Goal: Task Accomplishment & Management: Use online tool/utility

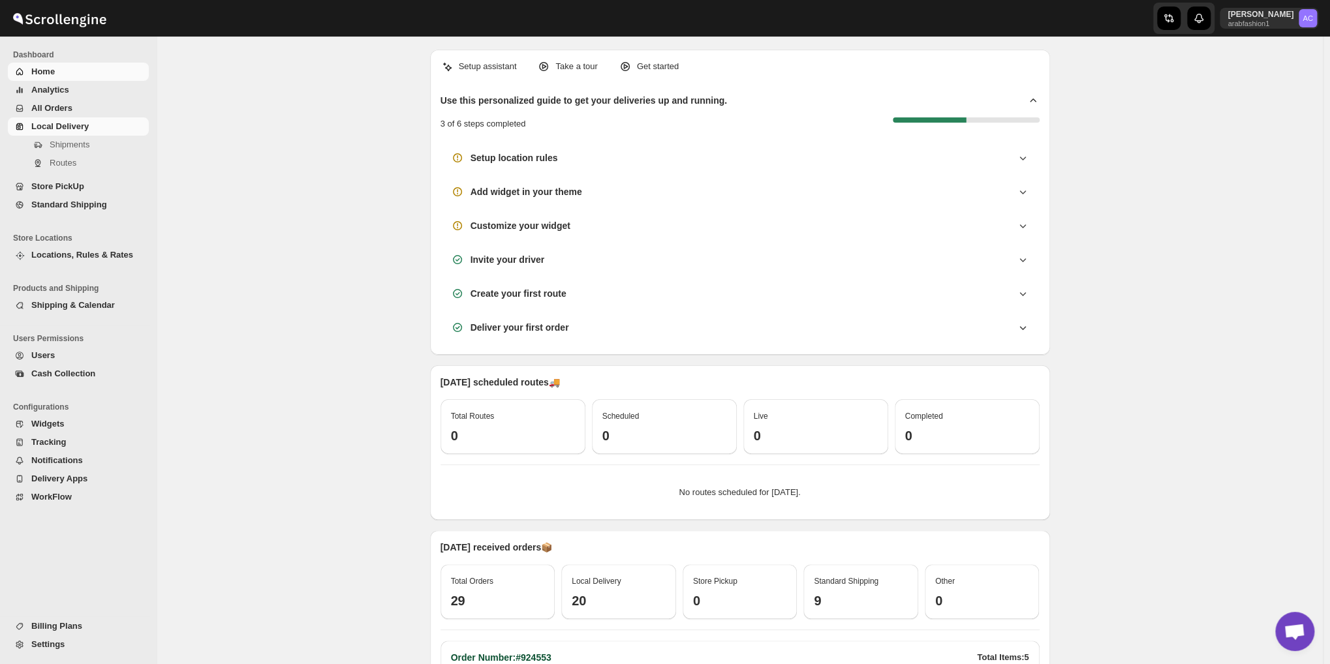
scroll to position [932, 0]
click at [63, 122] on span "Local Delivery" at bounding box center [59, 126] width 57 height 10
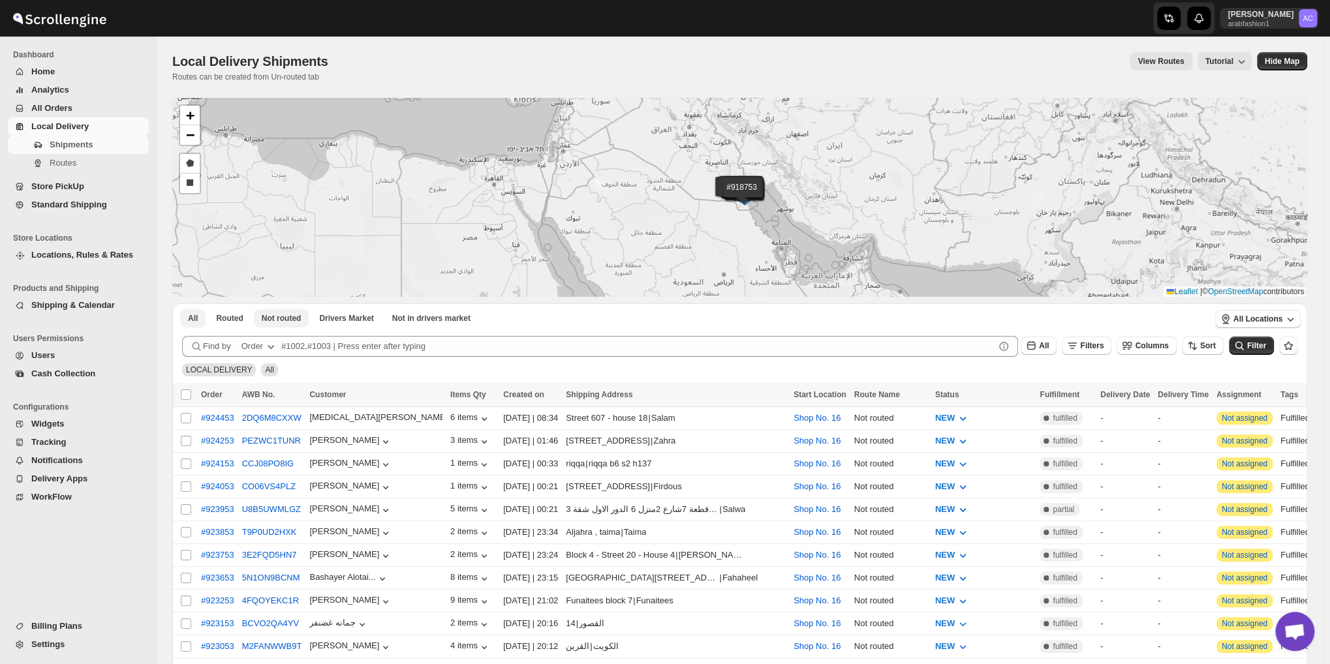
click at [285, 312] on button "Not routed" at bounding box center [281, 318] width 55 height 18
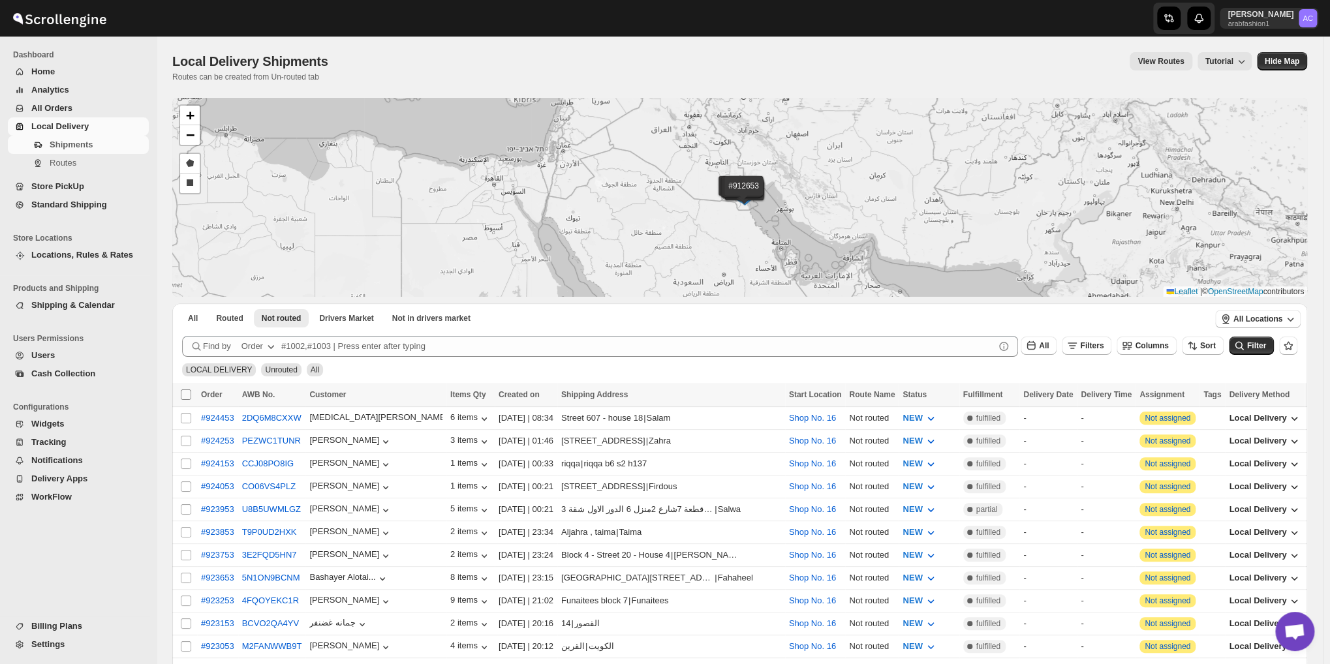
click at [182, 395] on input "Select all shipments" at bounding box center [186, 394] width 10 height 10
checkbox input "true"
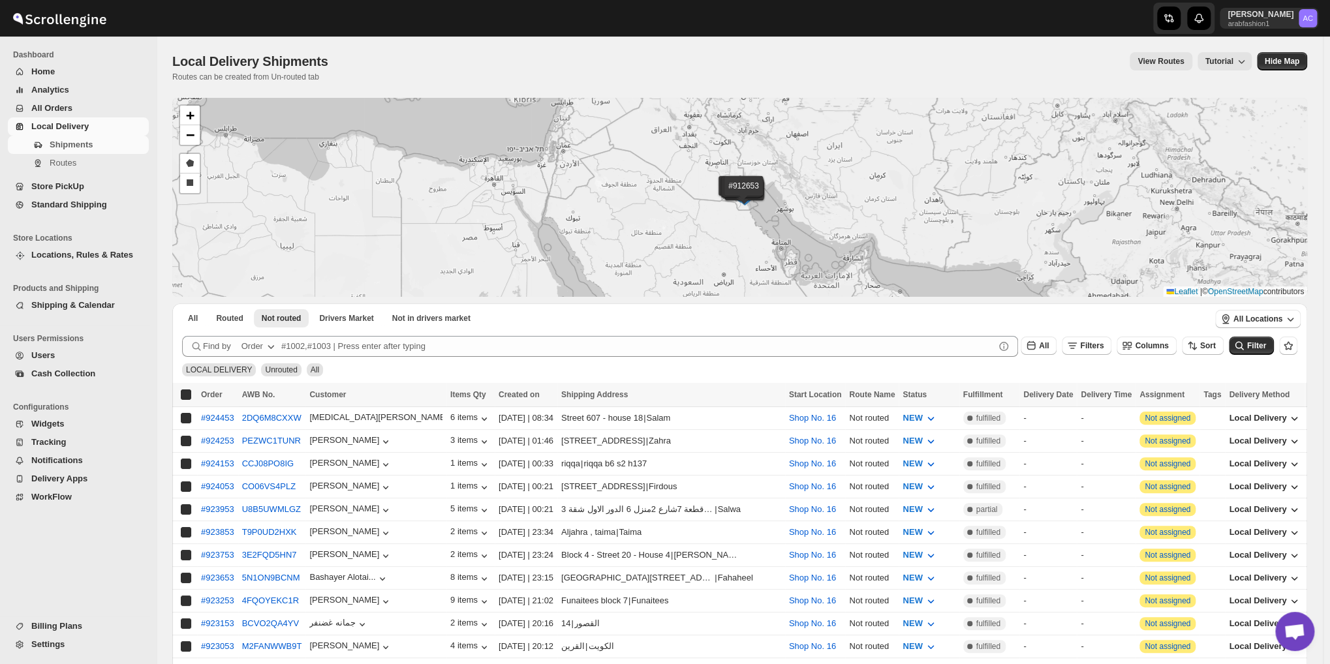
checkbox input "true"
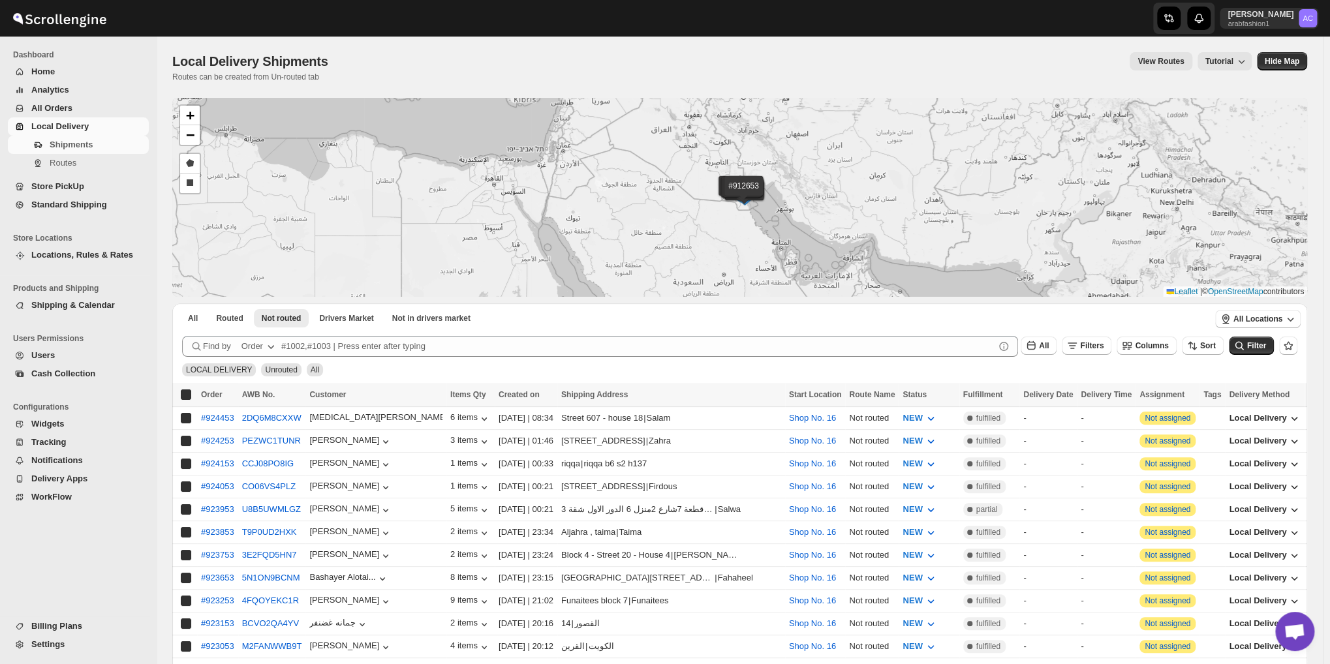
checkbox input "true"
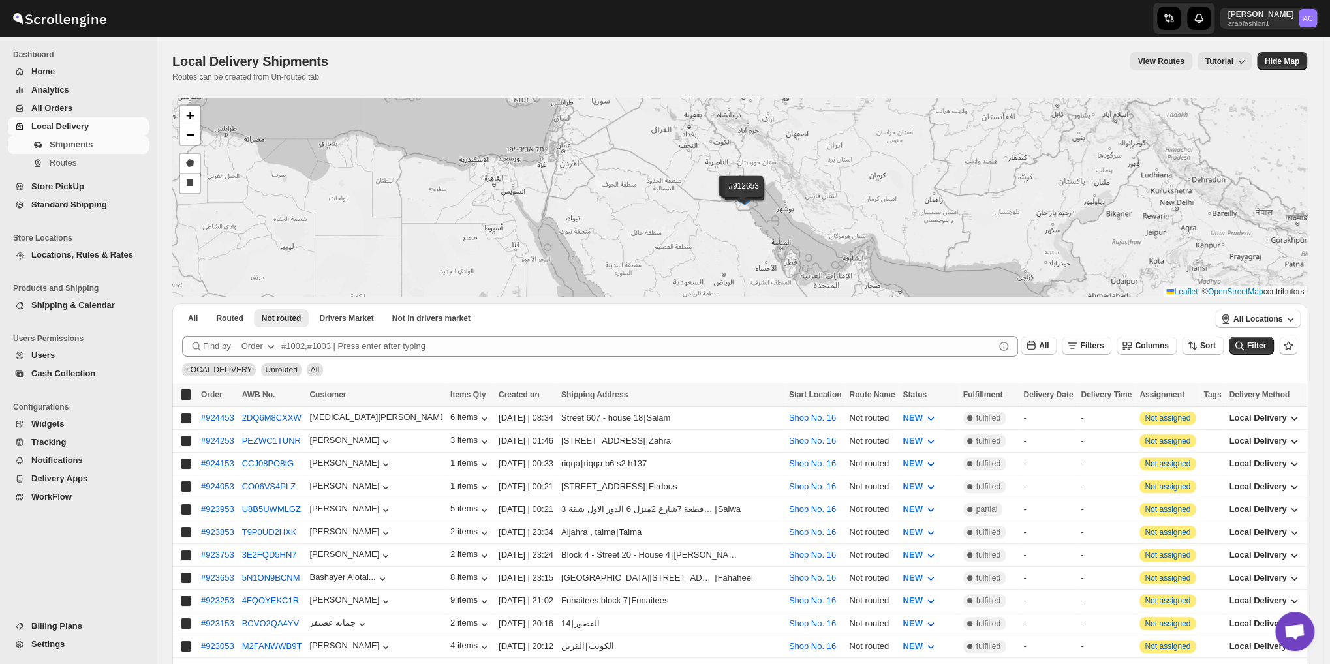
checkbox input "true"
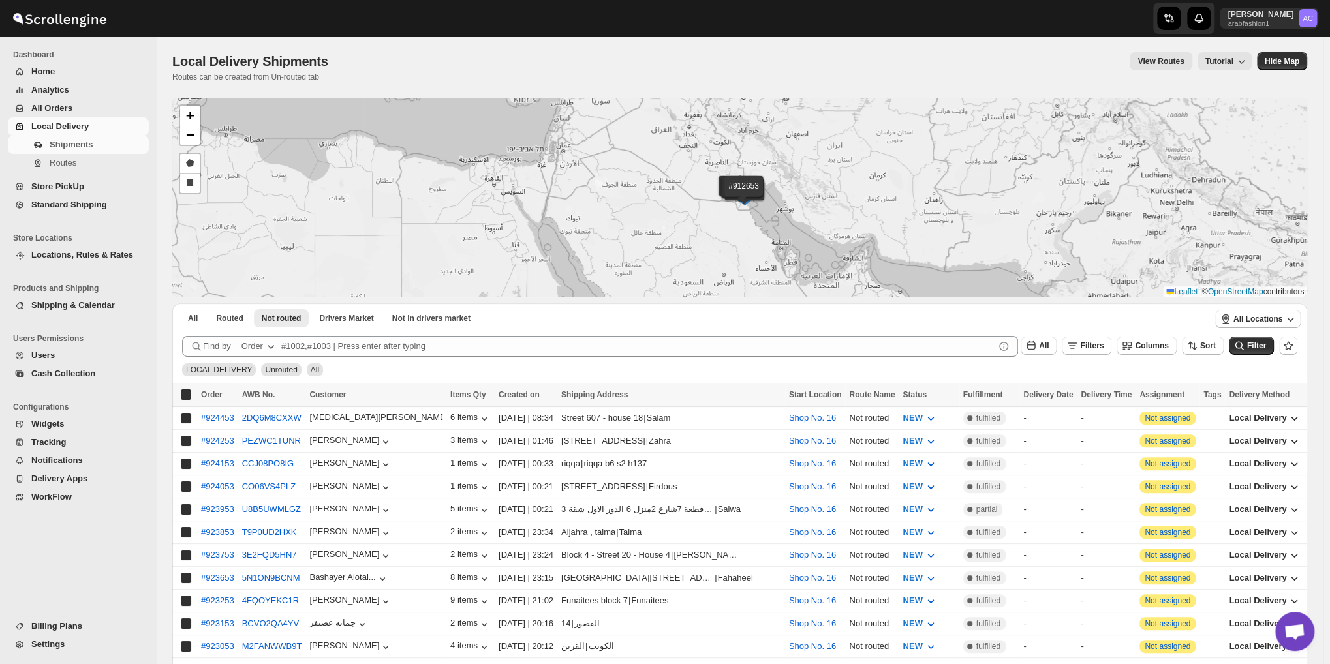
checkbox input "true"
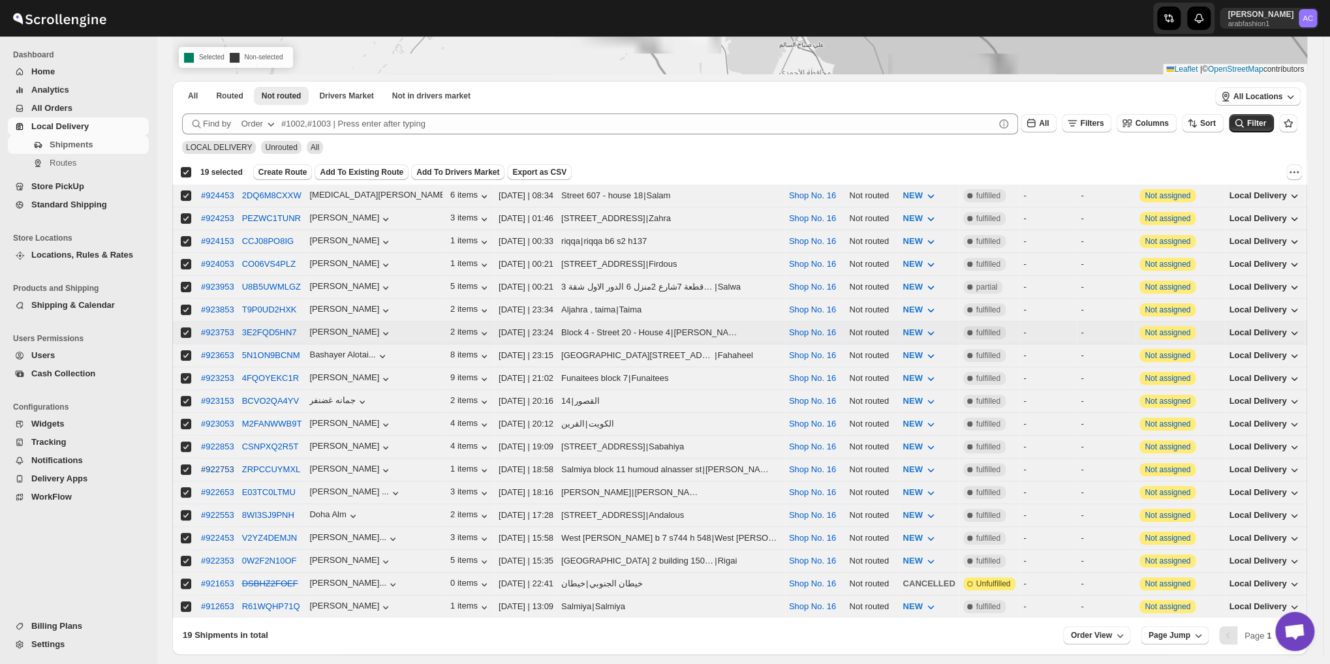
scroll to position [266, 0]
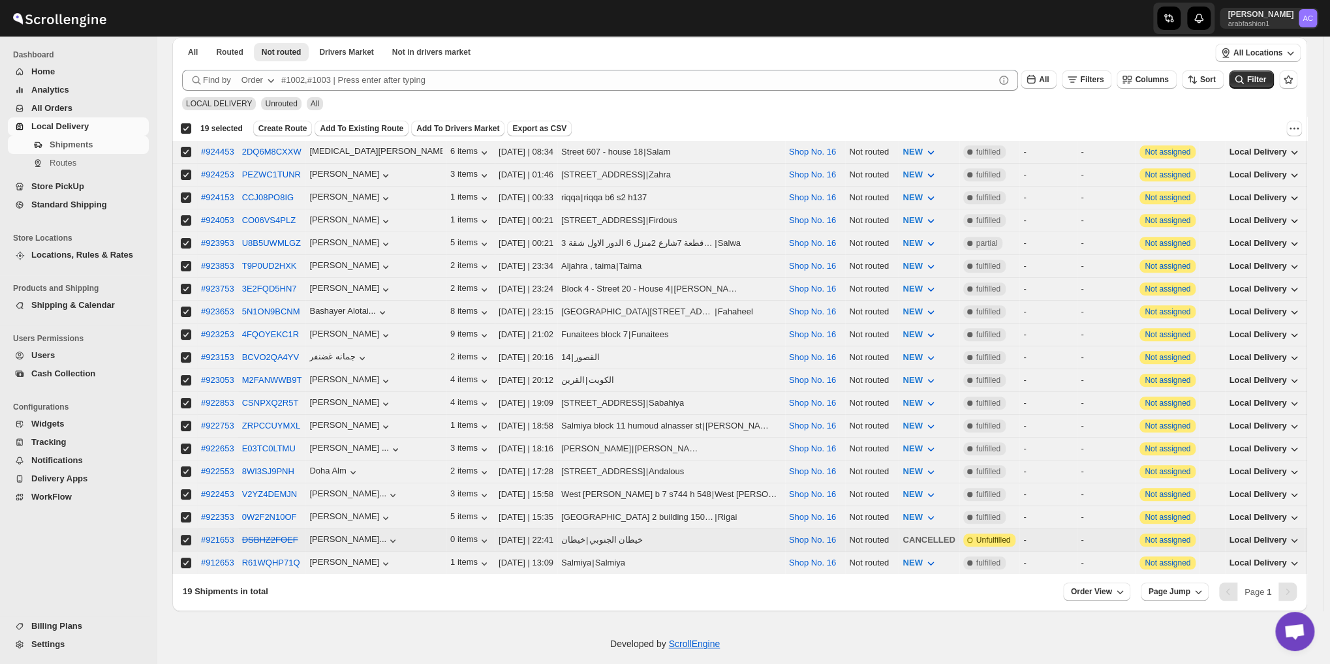
click at [187, 535] on input "Select shipment" at bounding box center [186, 540] width 10 height 10
checkbox input "false"
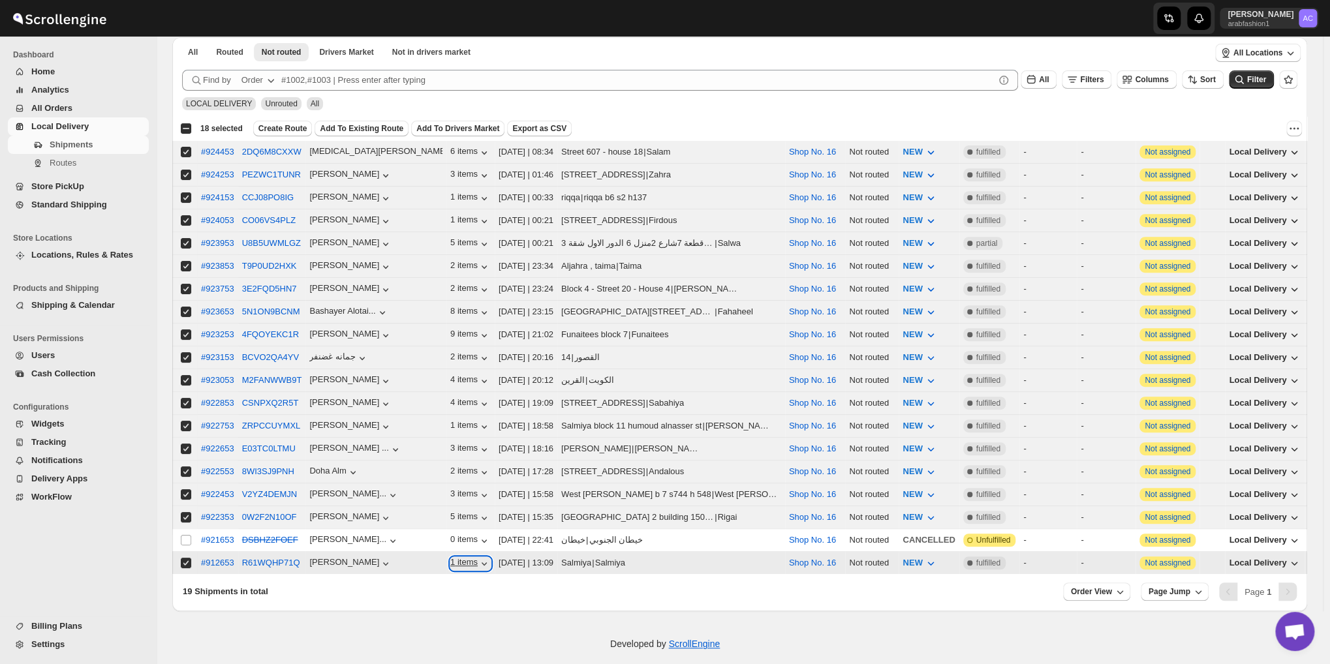
click at [478, 557] on icon "button" at bounding box center [484, 563] width 13 height 13
click at [185, 558] on input "Select shipment" at bounding box center [186, 563] width 10 height 10
checkbox input "false"
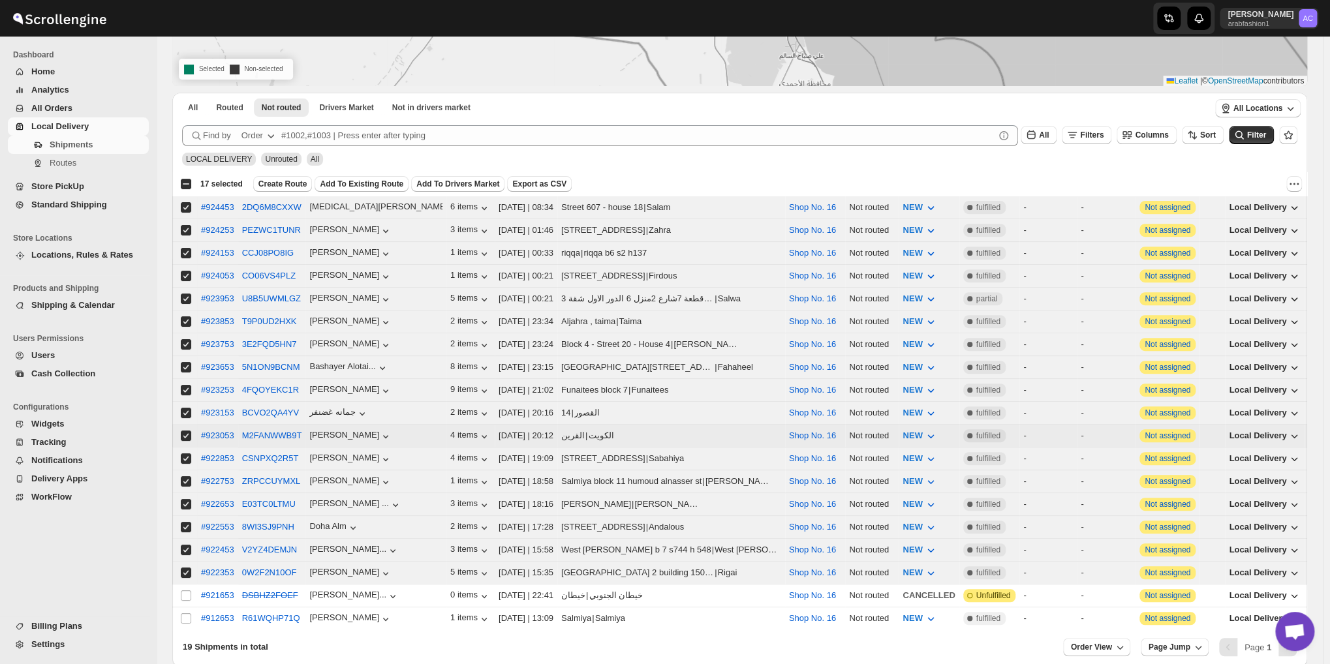
scroll to position [136, 0]
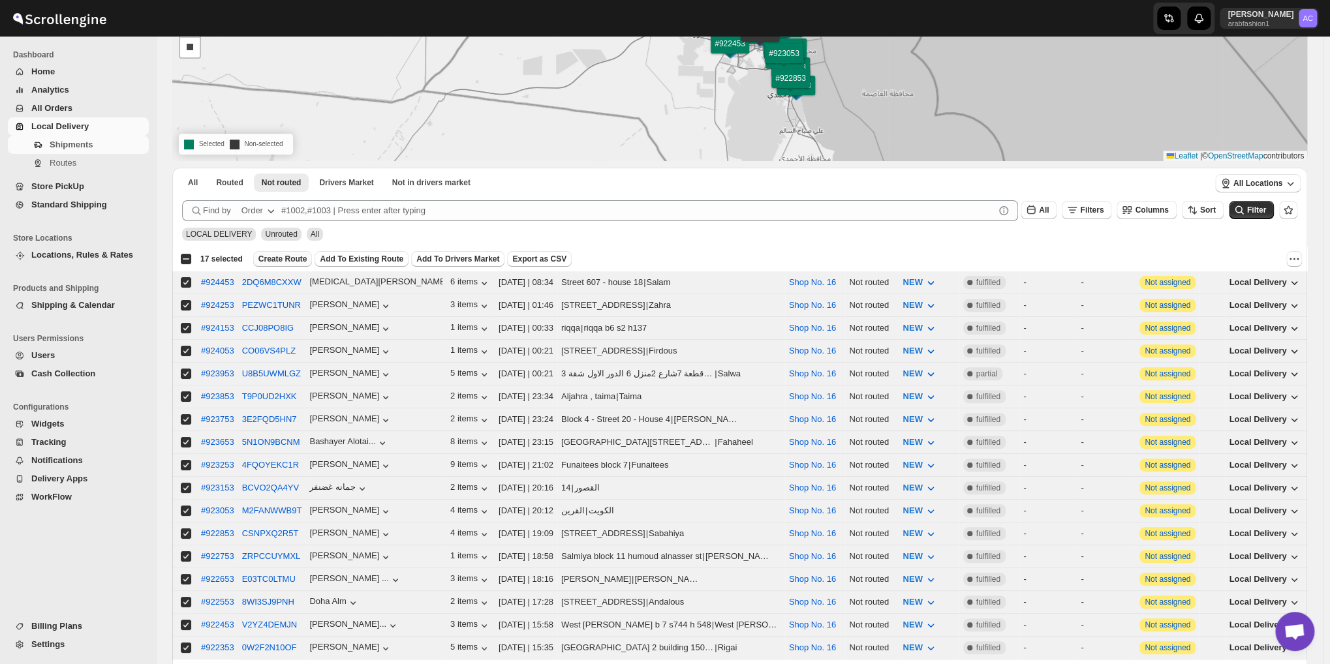
click at [287, 258] on span "Create Route" at bounding box center [282, 259] width 49 height 10
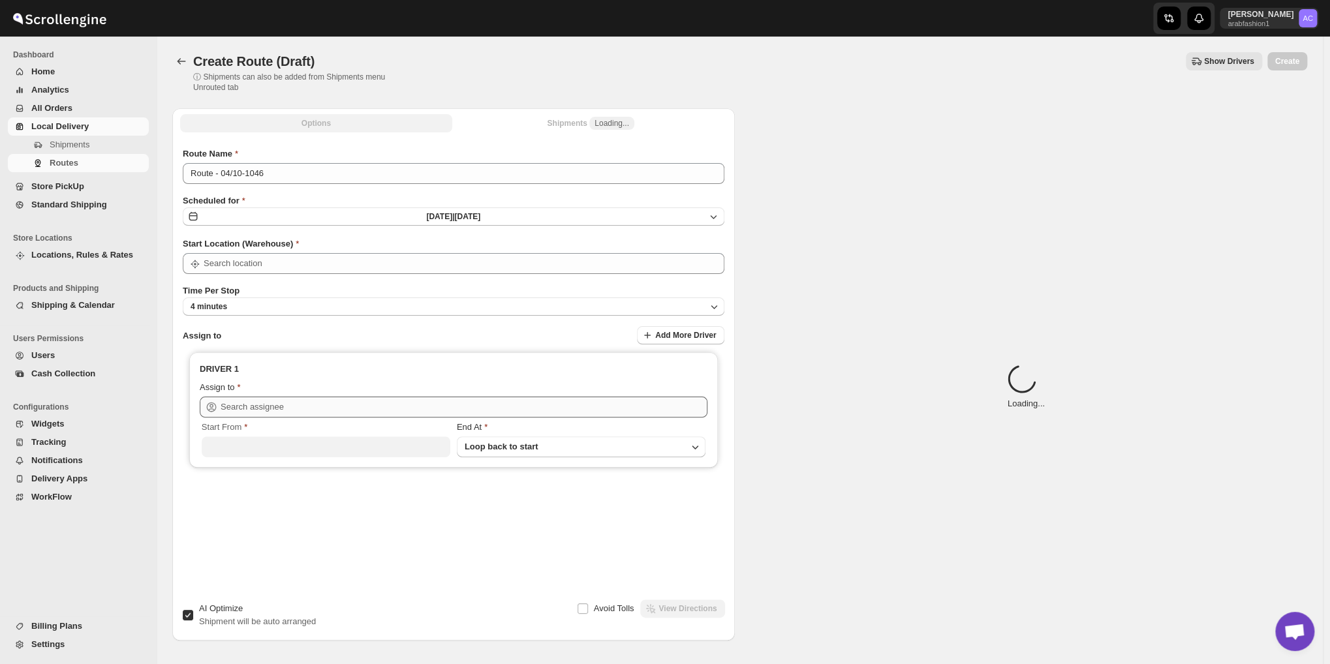
type input "Shop No. 16"
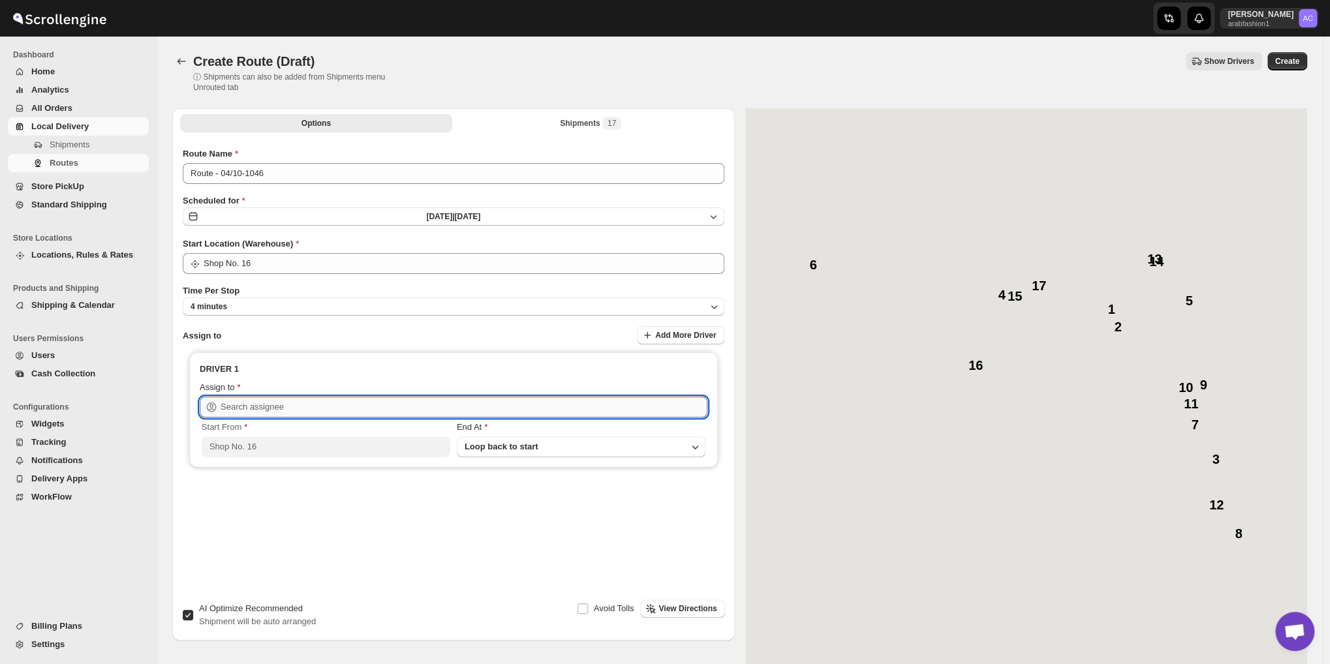
click at [380, 410] on input "text" at bounding box center [464, 407] width 487 height 21
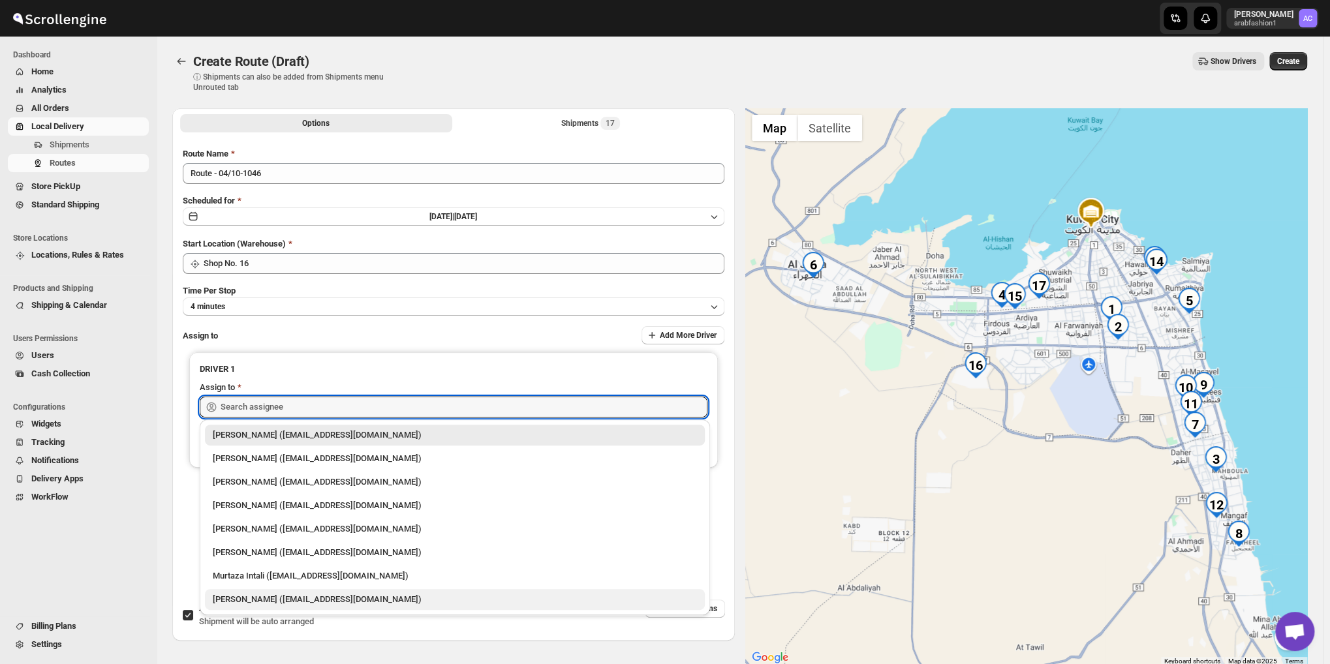
click at [378, 597] on div "Nagendra Reddy (fnsalonsecretary@gmail.com)" at bounding box center [455, 599] width 484 height 13
type input "Nagendra Reddy (fnsalonsecretary@gmail.com)"
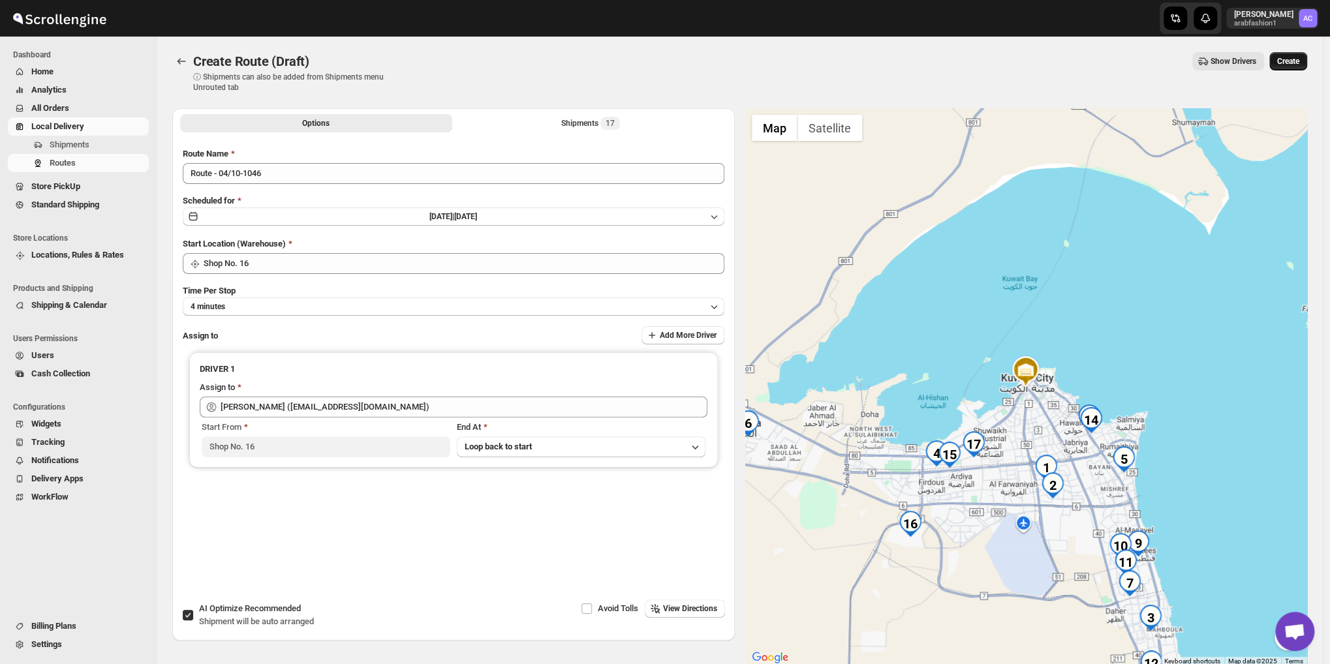
click at [1290, 61] on span "Create" at bounding box center [1288, 61] width 22 height 10
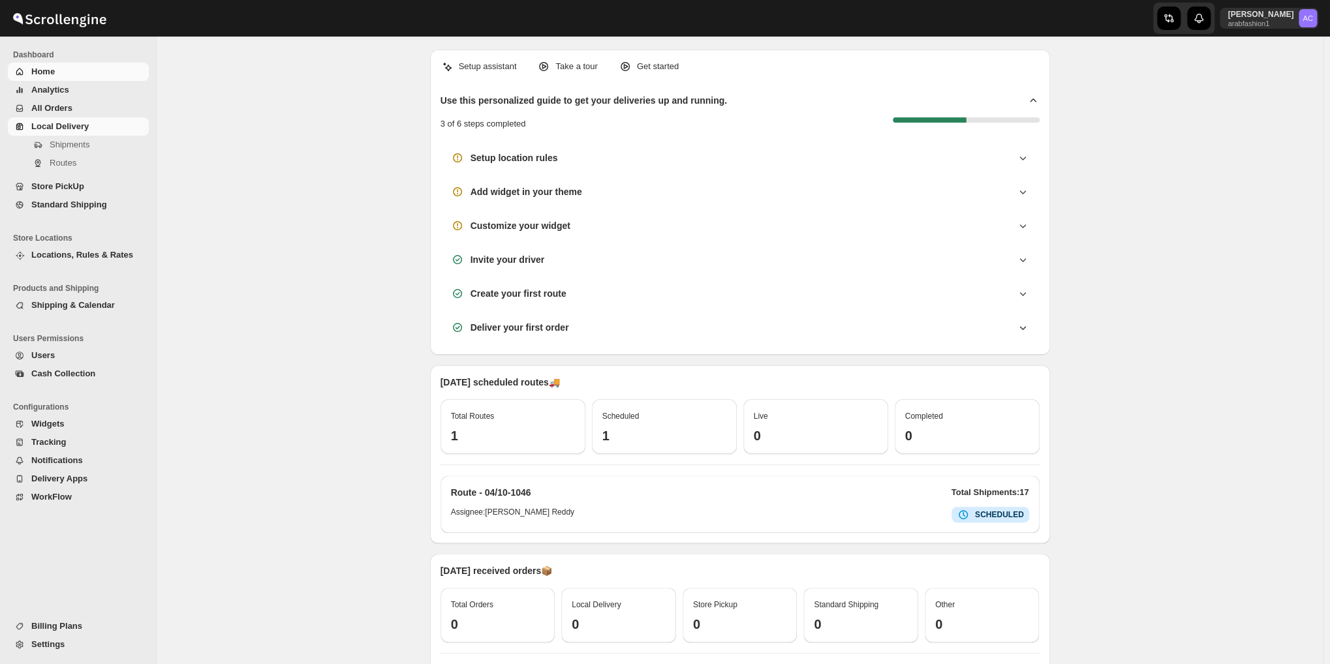
click at [68, 121] on span "Local Delivery" at bounding box center [59, 126] width 57 height 10
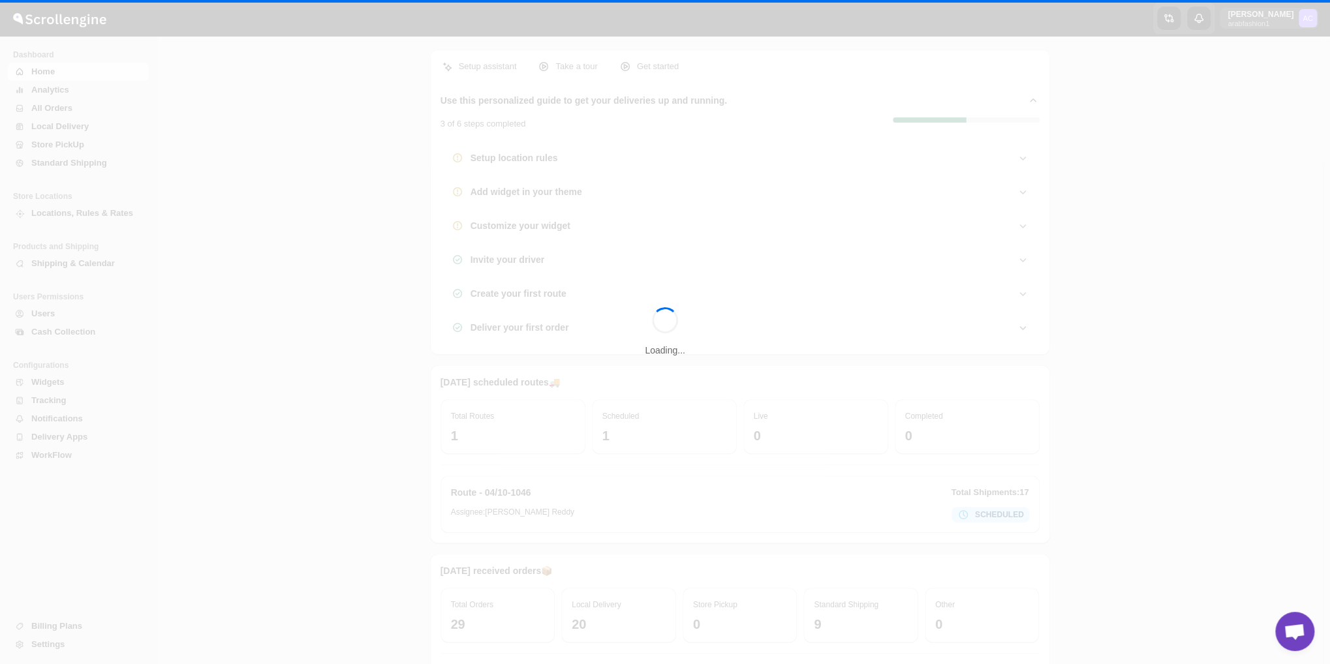
scroll to position [932, 0]
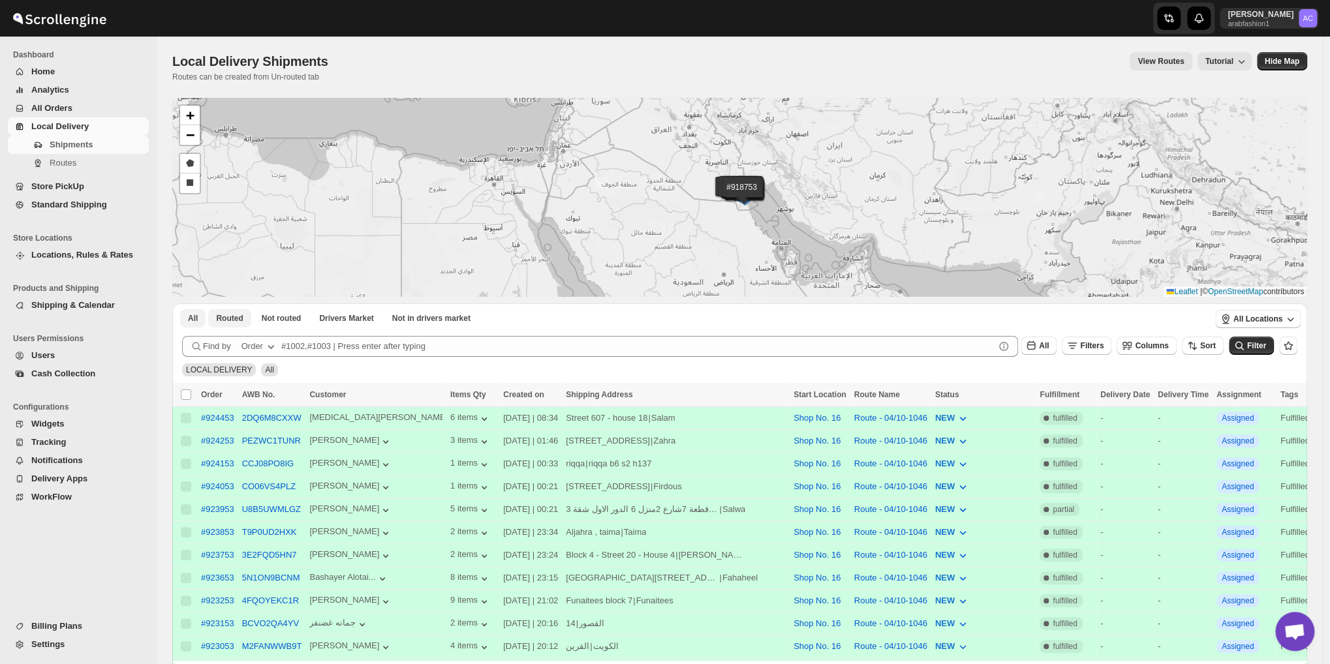
click at [221, 317] on span "Routed" at bounding box center [229, 318] width 27 height 10
click at [275, 312] on button "Not routed" at bounding box center [281, 318] width 55 height 18
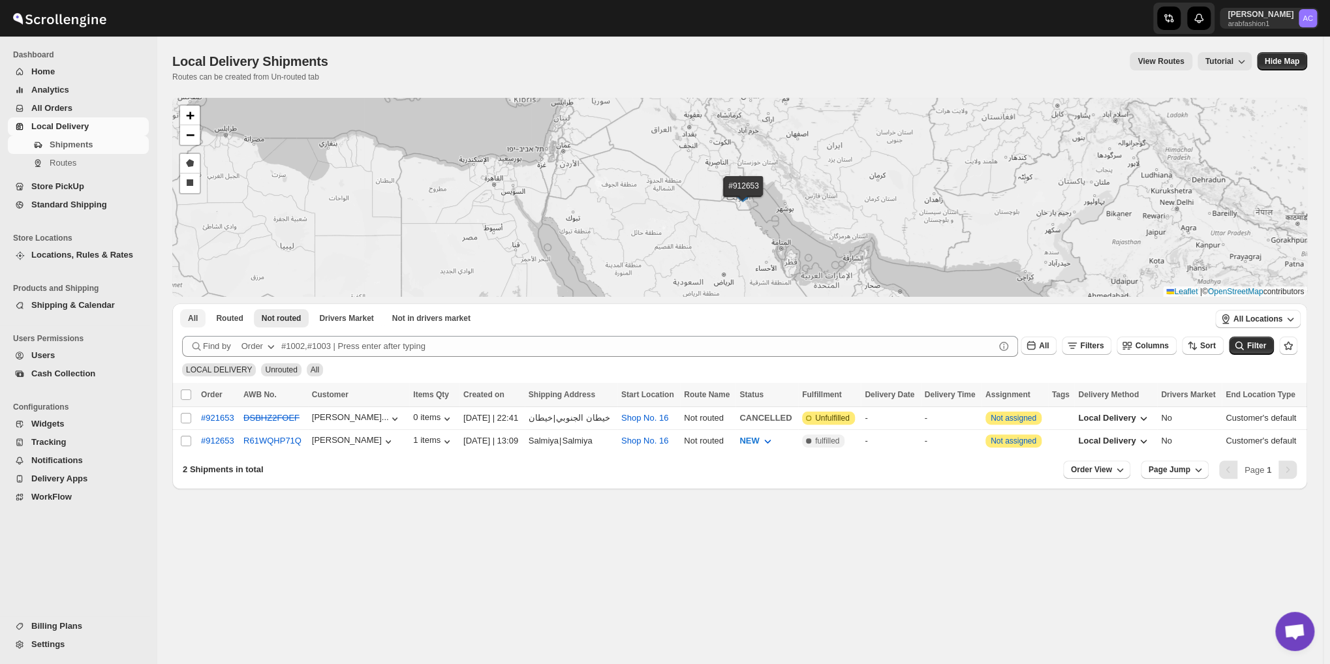
click at [188, 312] on button "All" at bounding box center [192, 318] width 25 height 18
